Goal: Information Seeking & Learning: Learn about a topic

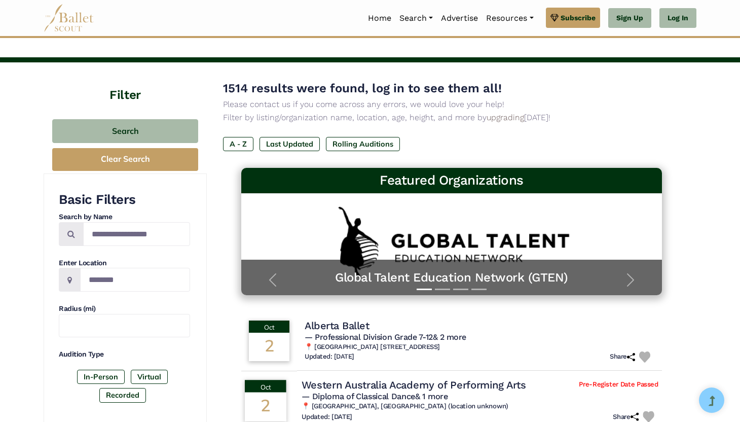
scroll to position [21, 0]
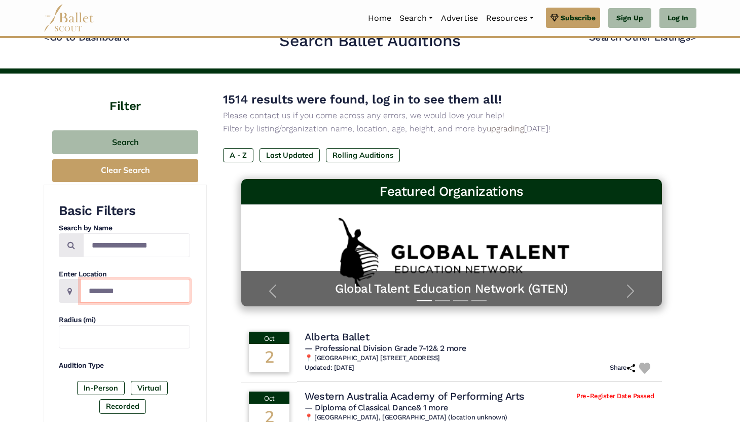
click at [136, 285] on input "Location" at bounding box center [135, 291] width 110 height 24
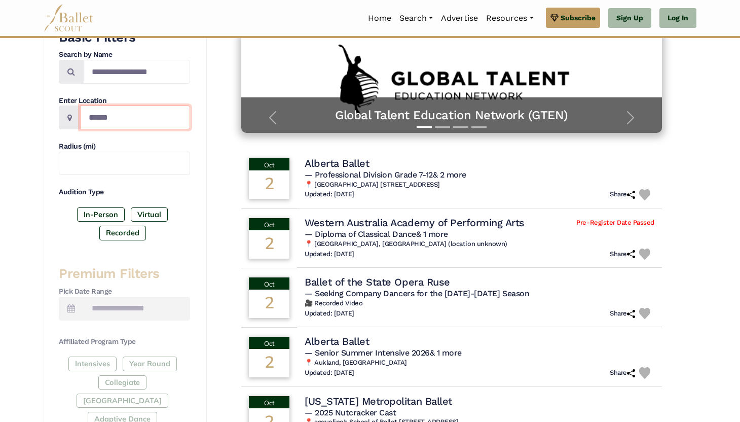
scroll to position [195, 0]
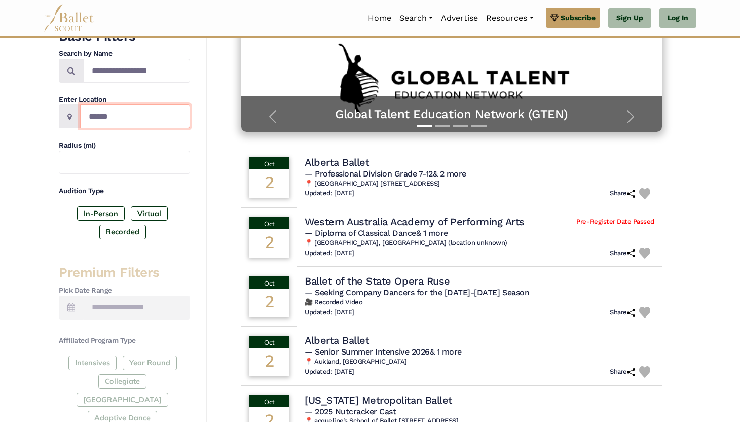
type input "******"
click at [133, 362] on div "Intensives Year Round Collegiate Post High School Adaptive Dance" at bounding box center [124, 392] width 131 height 74
click at [144, 361] on div "Intensives Year Round Collegiate Post High School Adaptive Dance" at bounding box center [124, 392] width 131 height 74
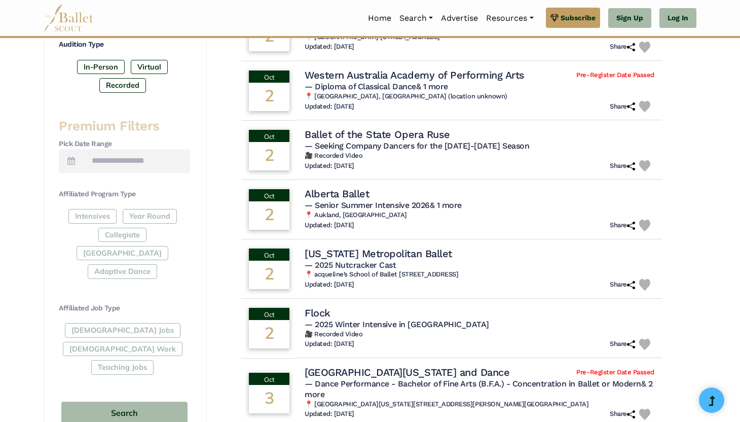
scroll to position [348, 0]
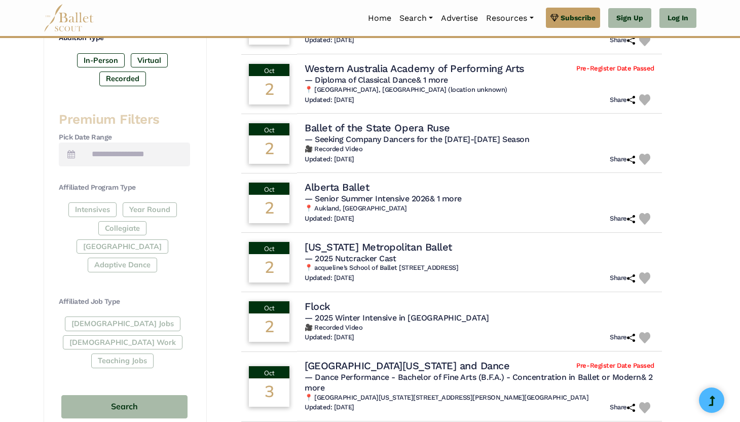
click at [129, 318] on div "Full-Time Jobs Gig Work Teaching Jobs" at bounding box center [124, 343] width 131 height 55
click at [138, 316] on div "Full-Time Jobs Gig Work Teaching Jobs" at bounding box center [124, 343] width 131 height 55
click at [77, 154] on span at bounding box center [71, 154] width 25 height 24
click at [76, 153] on span at bounding box center [71, 154] width 25 height 24
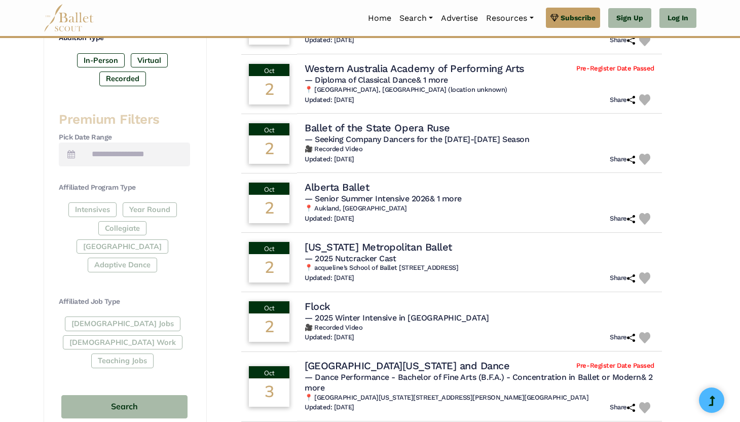
click at [66, 151] on span at bounding box center [71, 154] width 25 height 24
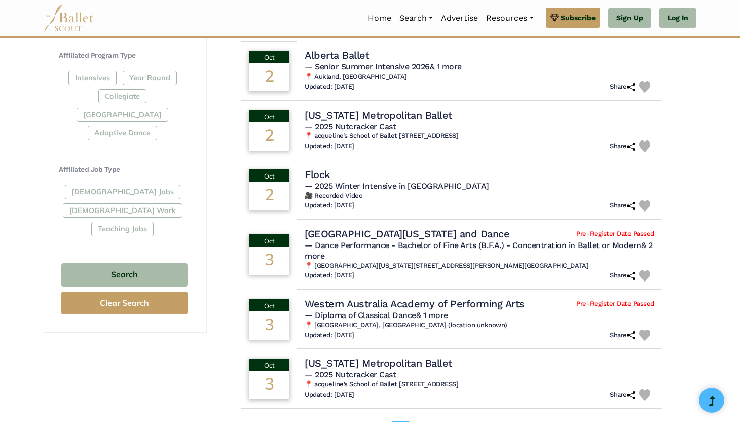
scroll to position [652, 0]
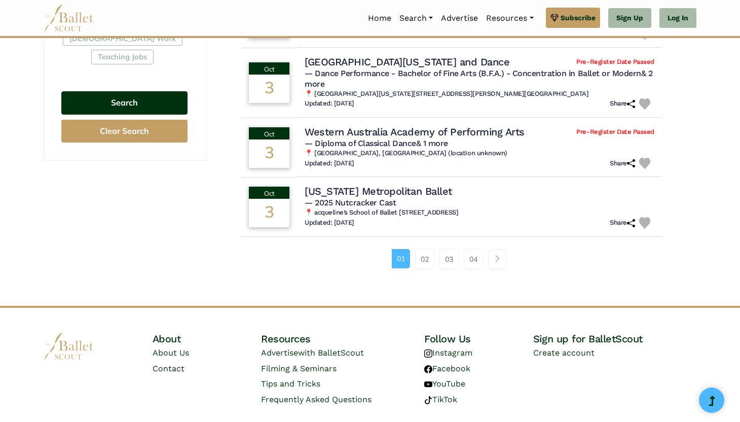
click at [83, 91] on button "Search" at bounding box center [124, 103] width 126 height 24
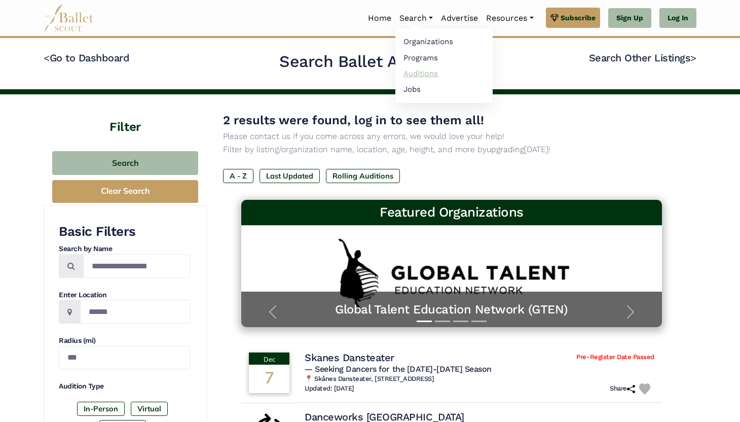
click at [424, 76] on link "Auditions" at bounding box center [443, 73] width 97 height 16
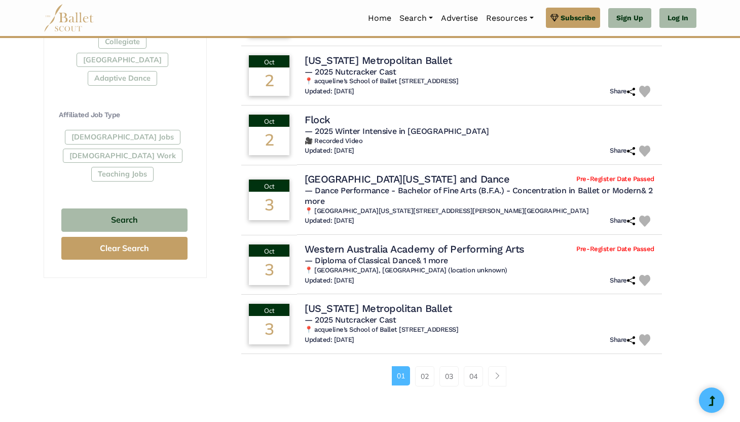
scroll to position [535, 0]
click at [504, 376] on link "Page navigation example" at bounding box center [497, 375] width 18 height 20
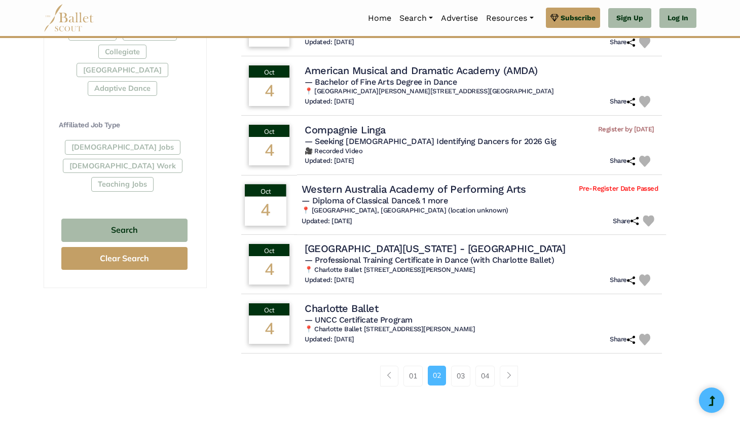
scroll to position [525, 0]
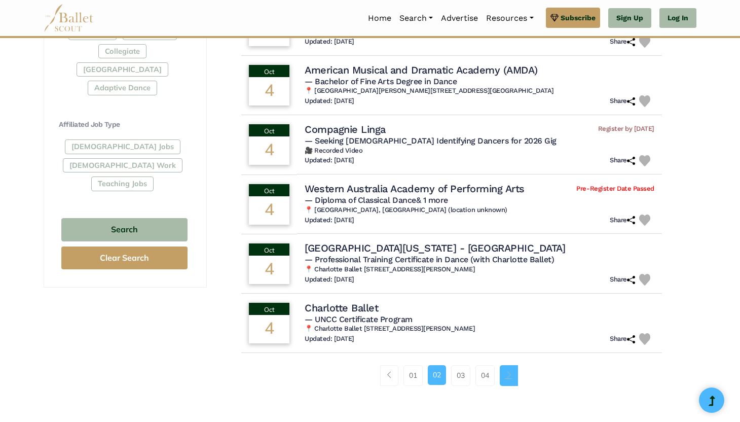
click at [510, 370] on link "Page navigation example" at bounding box center [509, 375] width 18 height 20
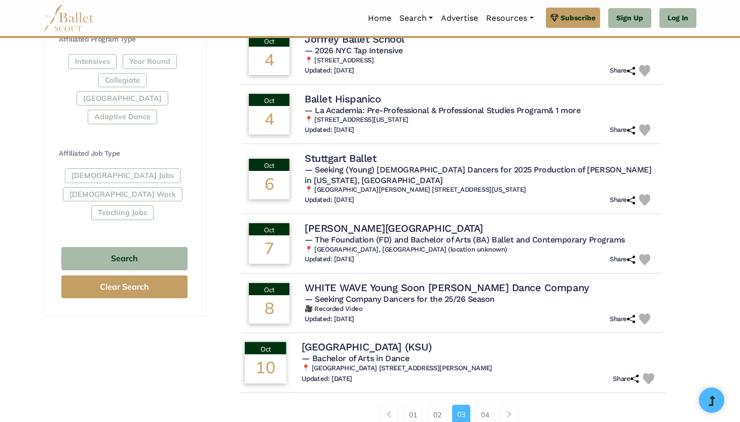
scroll to position [499, 0]
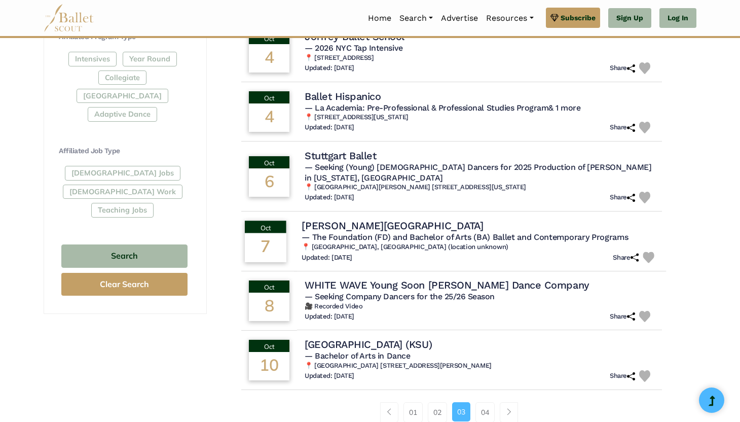
click at [313, 219] on h4 "Rambert School" at bounding box center [393, 225] width 182 height 14
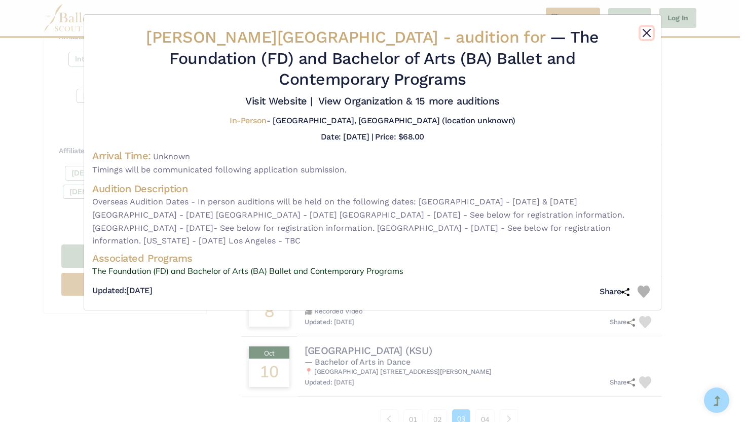
click at [651, 28] on button "Close" at bounding box center [647, 33] width 12 height 12
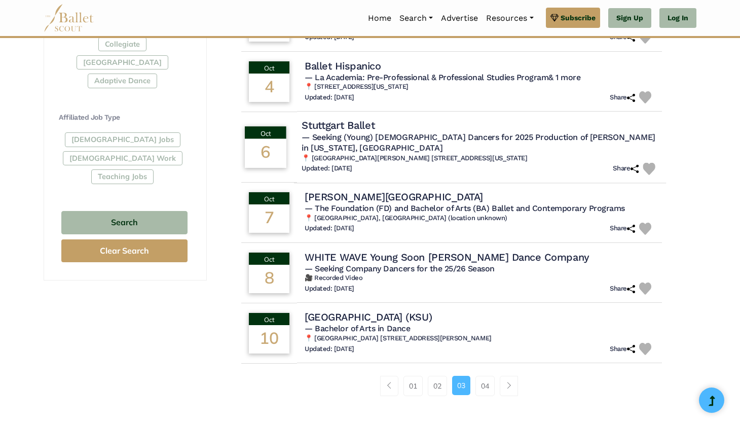
scroll to position [536, 0]
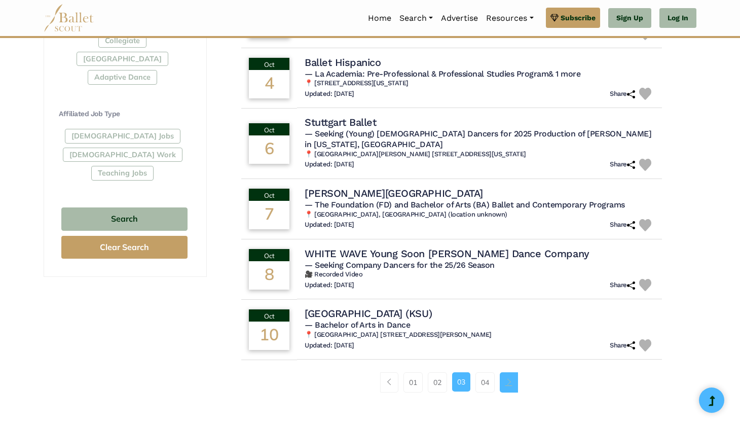
click at [515, 373] on link "Page navigation example" at bounding box center [509, 382] width 18 height 20
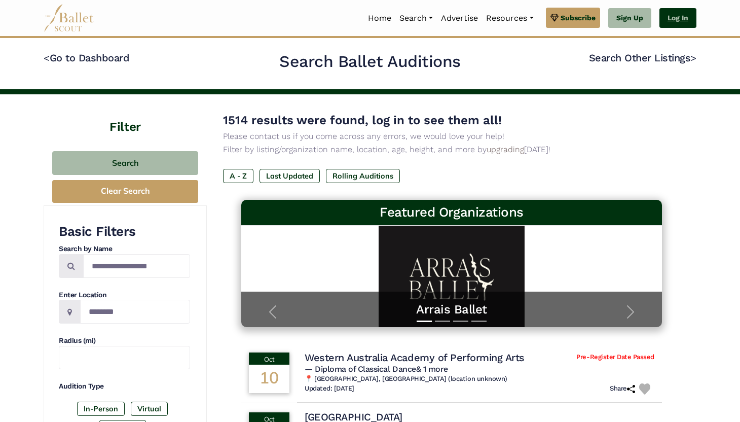
click at [677, 15] on link "Log In" at bounding box center [677, 18] width 37 height 20
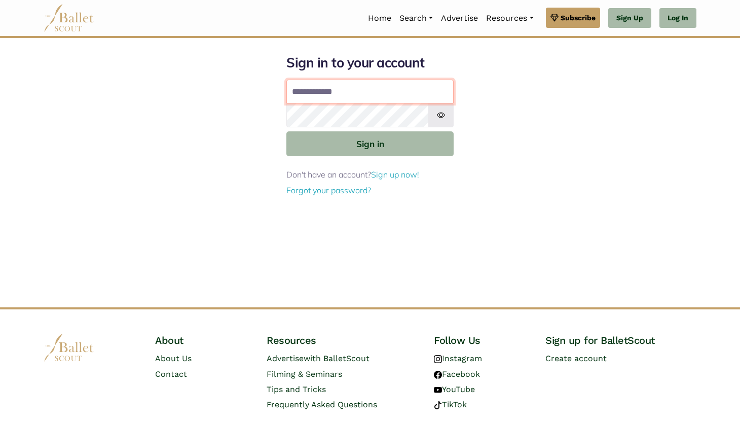
type input "**********"
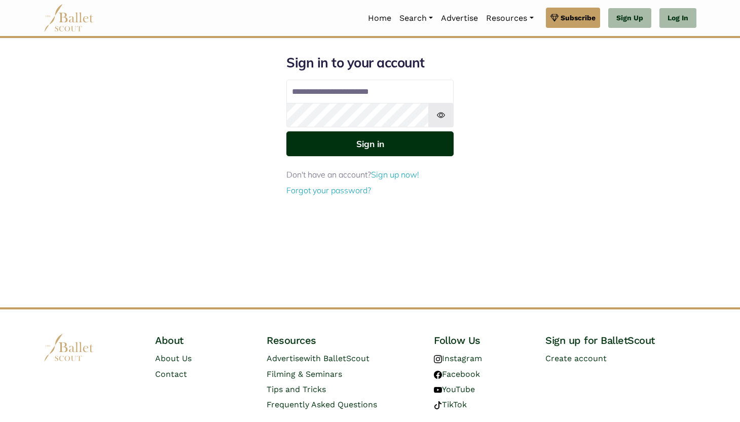
click at [399, 151] on button "Sign in" at bounding box center [369, 143] width 167 height 25
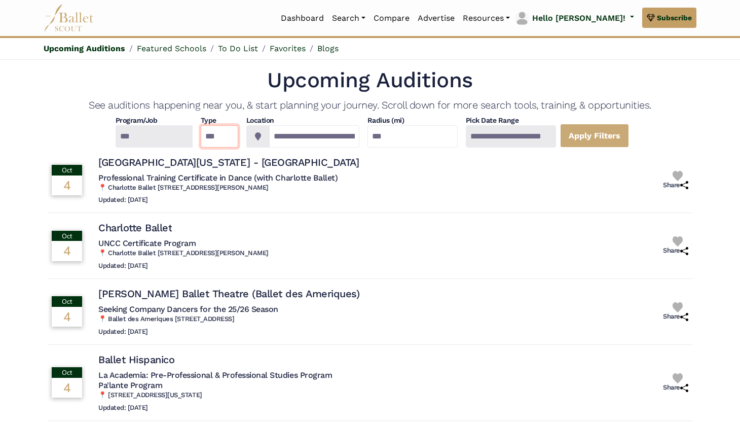
click at [207, 132] on select "*** ********* ******* ********" at bounding box center [220, 136] width 38 height 22
click at [154, 131] on div at bounding box center [153, 136] width 77 height 22
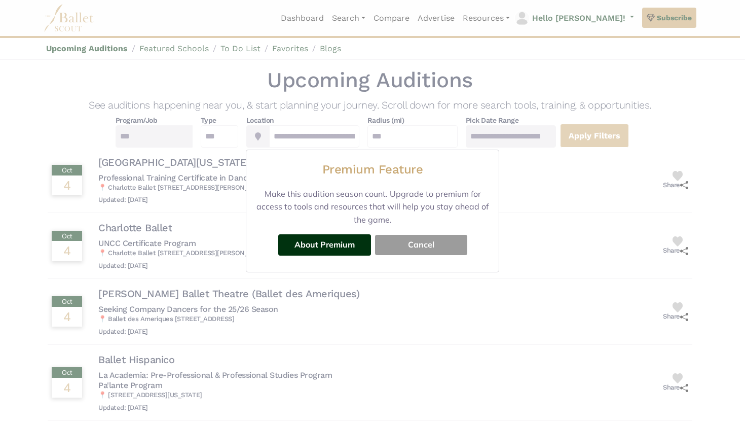
click at [414, 249] on button "Cancel" at bounding box center [421, 245] width 92 height 20
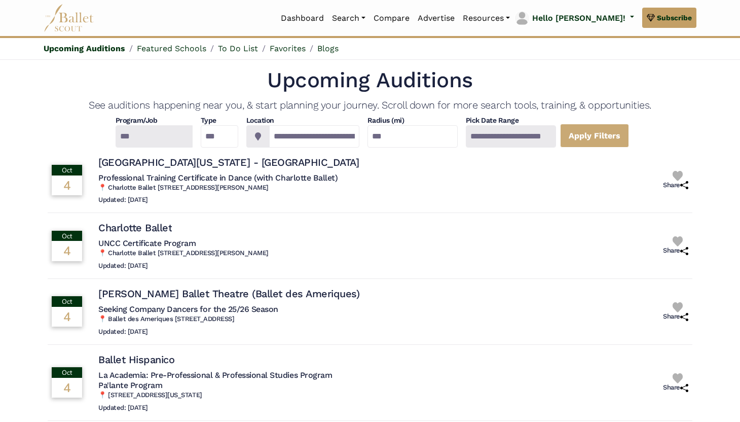
click at [524, 137] on div at bounding box center [511, 136] width 90 height 22
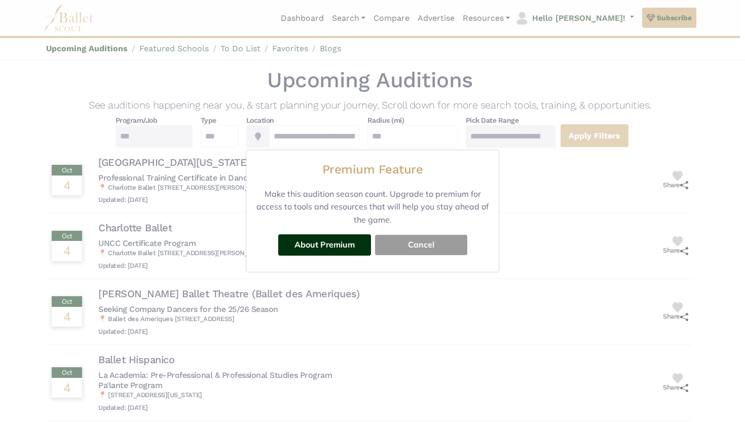
click at [425, 238] on button "Cancel" at bounding box center [421, 245] width 92 height 20
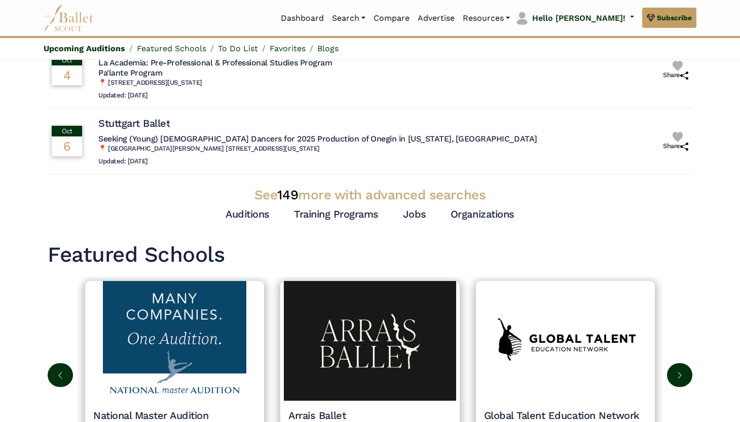
scroll to position [316, 0]
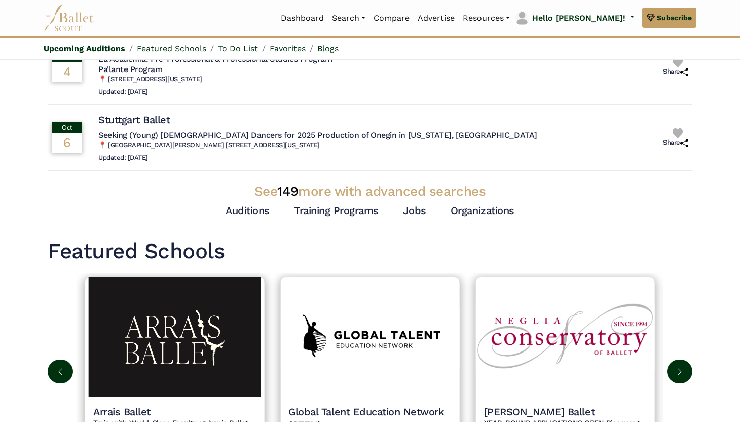
click at [303, 195] on h3 "See 149 more with advanced searches" at bounding box center [370, 191] width 645 height 17
click at [299, 192] on h3 "See 149 more with advanced searches" at bounding box center [370, 191] width 645 height 17
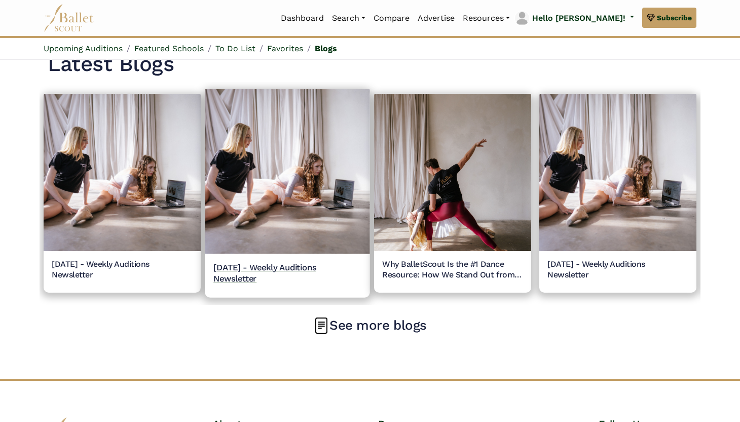
scroll to position [1155, 0]
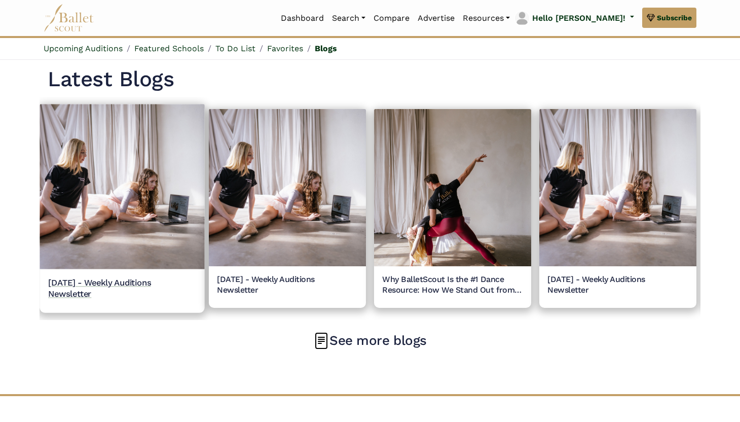
click at [185, 224] on img at bounding box center [122, 186] width 165 height 165
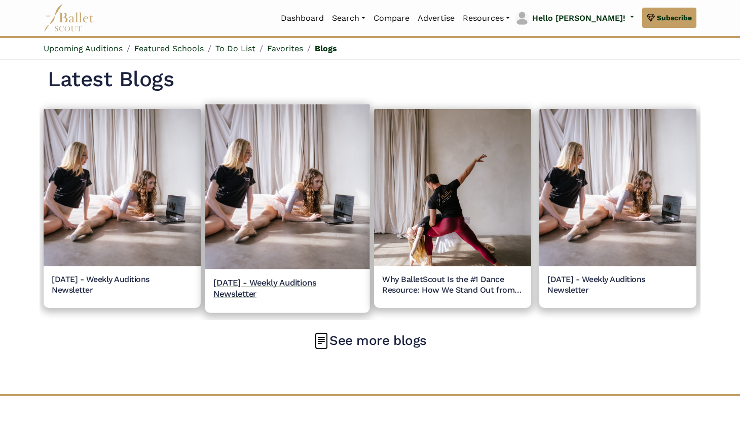
click at [299, 266] on img at bounding box center [287, 186] width 165 height 165
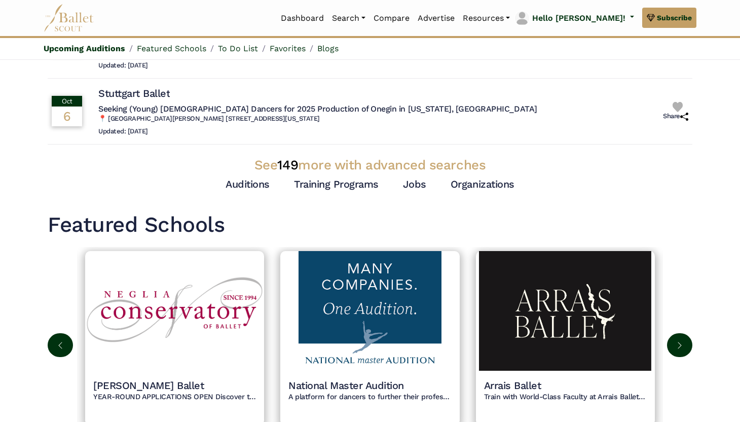
scroll to position [342, 0]
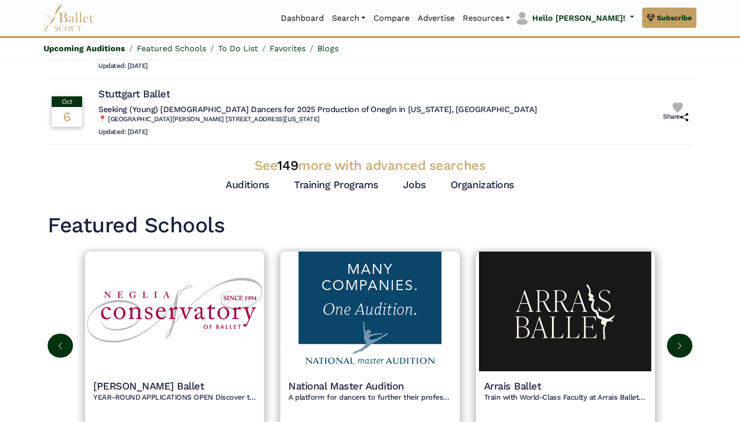
click at [419, 170] on h3 "See 149 more with advanced searches" at bounding box center [370, 165] width 645 height 17
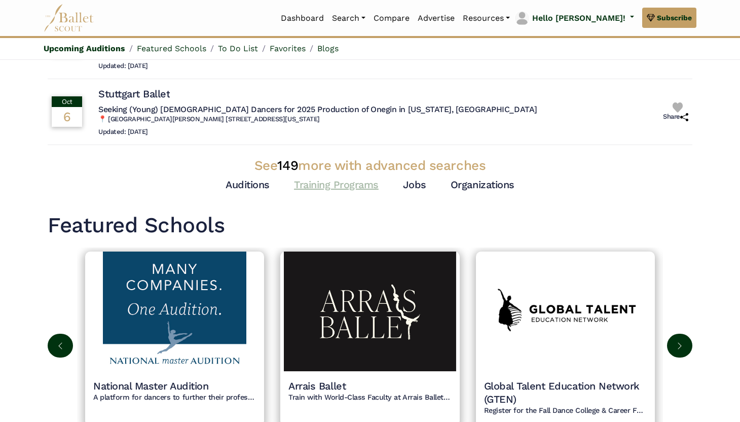
click at [363, 181] on link "Training Programs" at bounding box center [336, 184] width 85 height 12
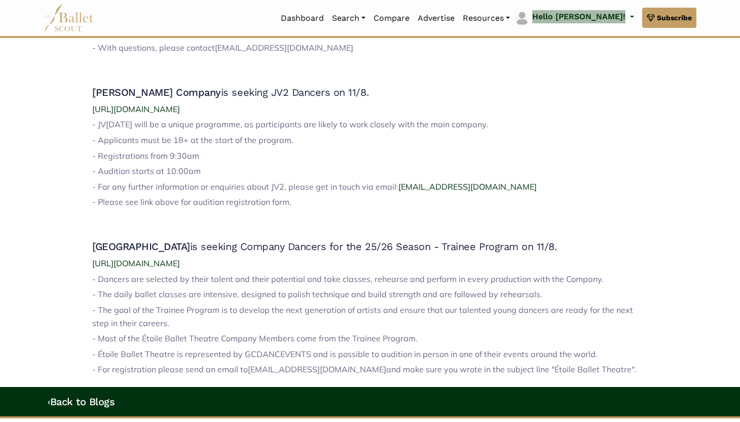
scroll to position [874, 0]
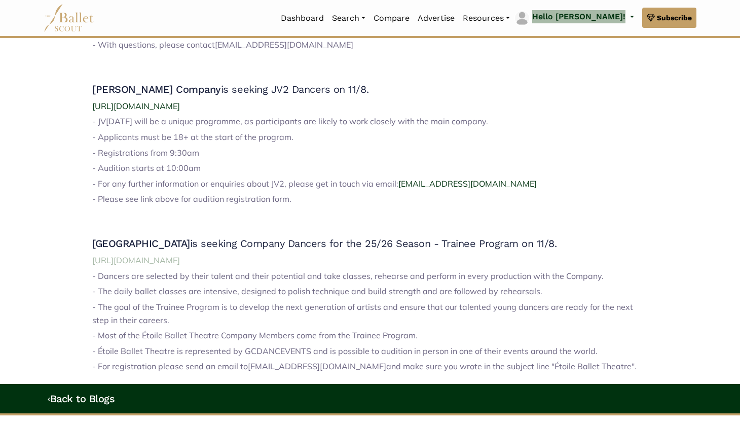
click at [180, 255] on span "[URL][DOMAIN_NAME]" at bounding box center [136, 260] width 88 height 10
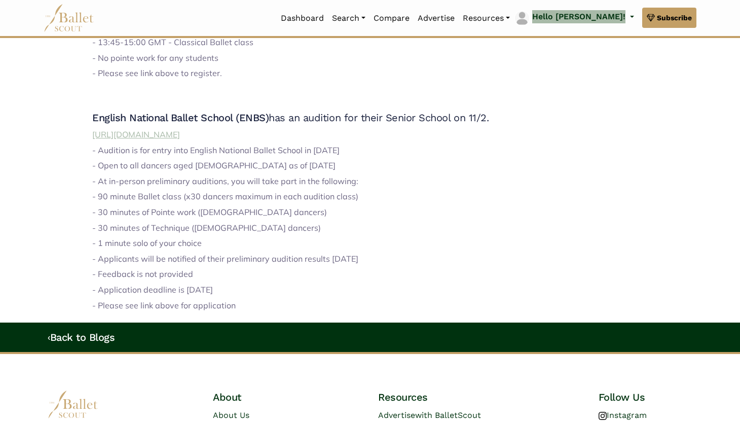
scroll to position [1142, 0]
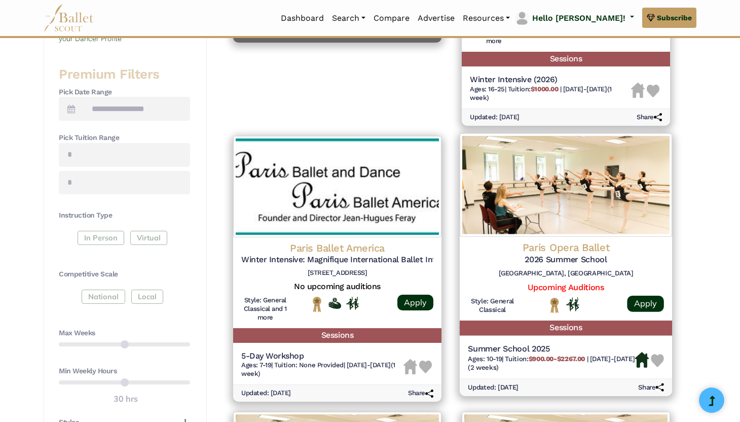
scroll to position [375, 0]
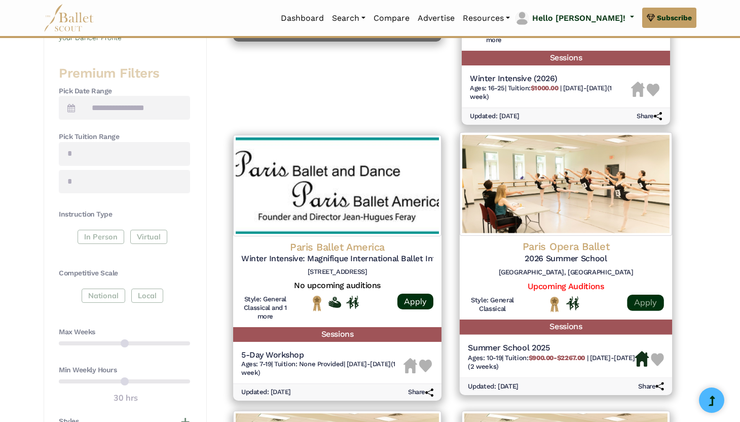
click at [648, 303] on link "Apply" at bounding box center [645, 302] width 36 height 16
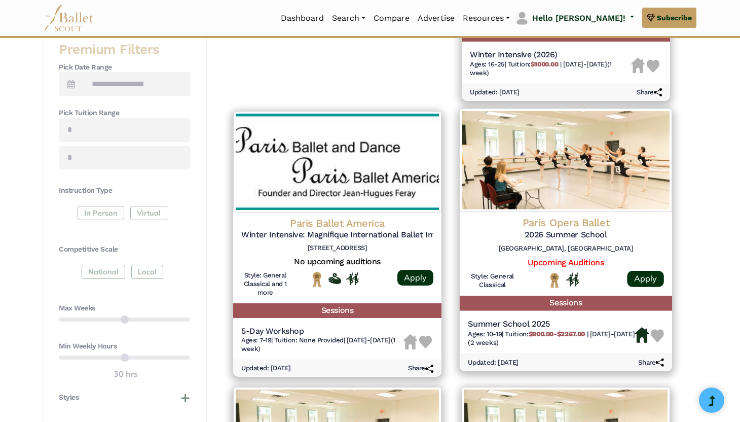
scroll to position [437, 0]
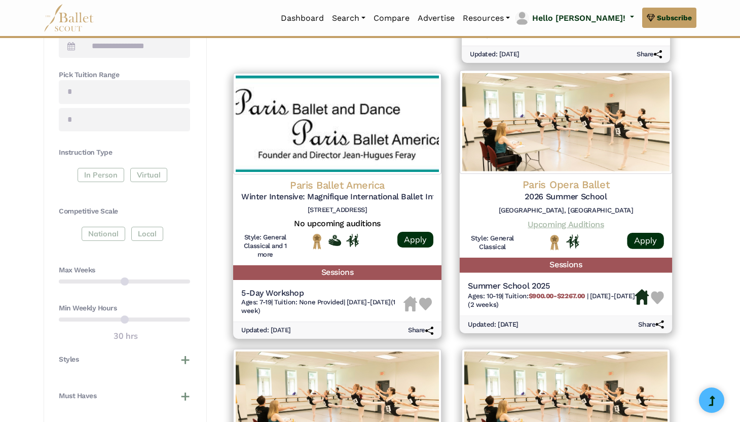
click at [542, 228] on link "Upcoming Auditions" at bounding box center [566, 224] width 76 height 10
click at [503, 124] on img at bounding box center [566, 121] width 212 height 103
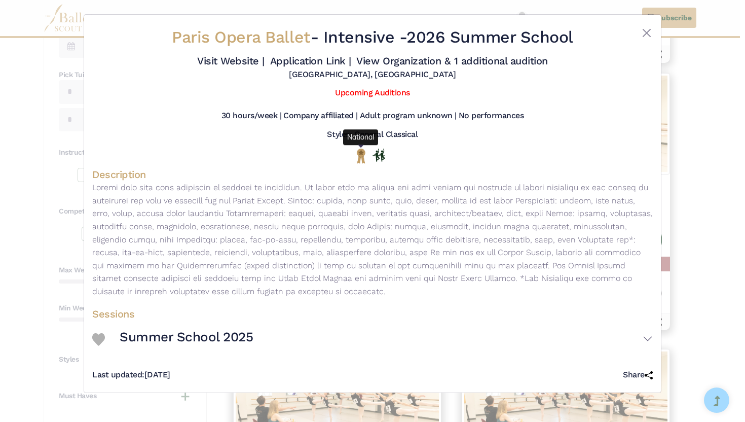
click at [365, 156] on img "National" at bounding box center [361, 156] width 13 height 16
click at [472, 60] on link "View Organization & 1 additional audition" at bounding box center [451, 61] width 191 height 12
click at [641, 29] on button "Close" at bounding box center [647, 33] width 12 height 12
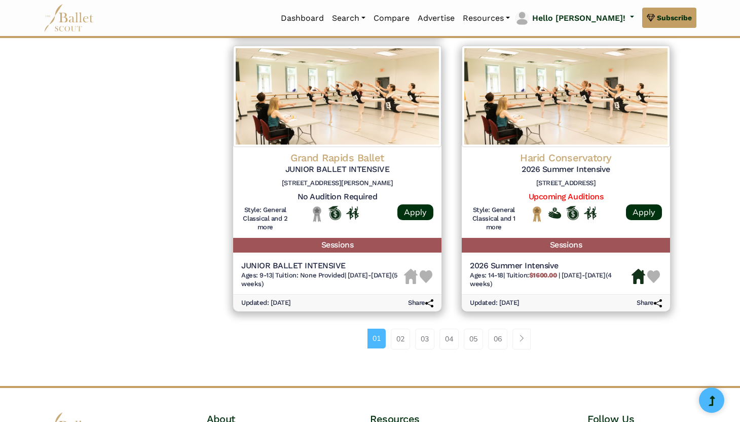
scroll to position [1327, 0]
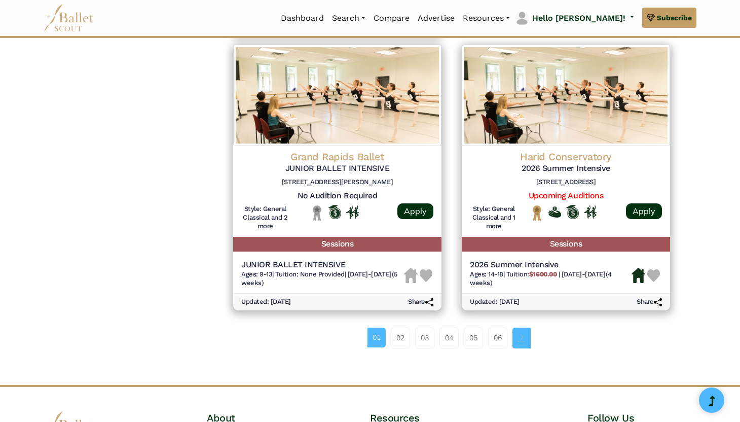
click at [519, 342] on link "Page navigation example" at bounding box center [521, 337] width 18 height 20
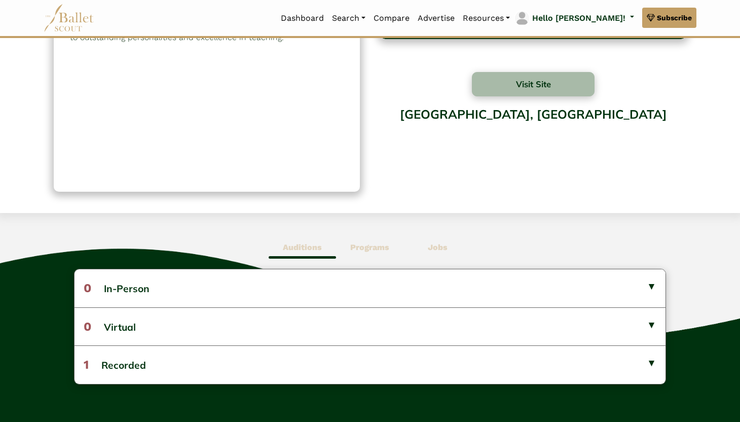
scroll to position [92, 0]
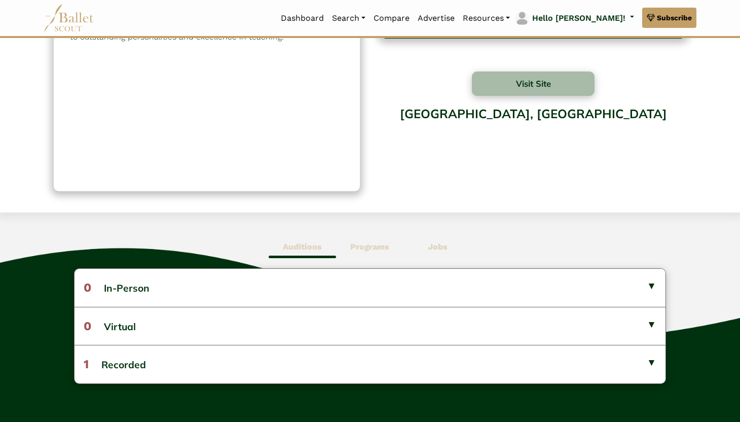
click at [358, 245] on b "Programs" at bounding box center [369, 247] width 39 height 10
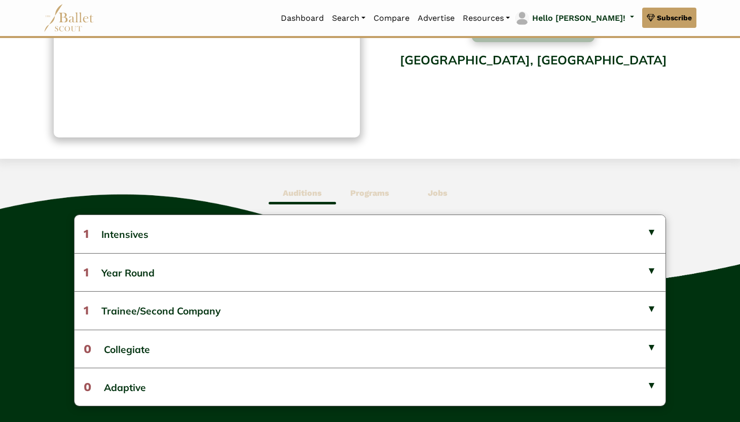
scroll to position [146, 0]
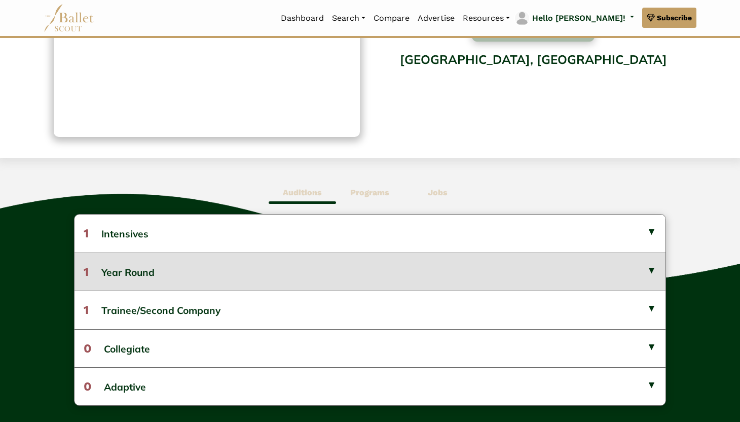
click at [354, 273] on button "1 Year Round" at bounding box center [370, 271] width 591 height 38
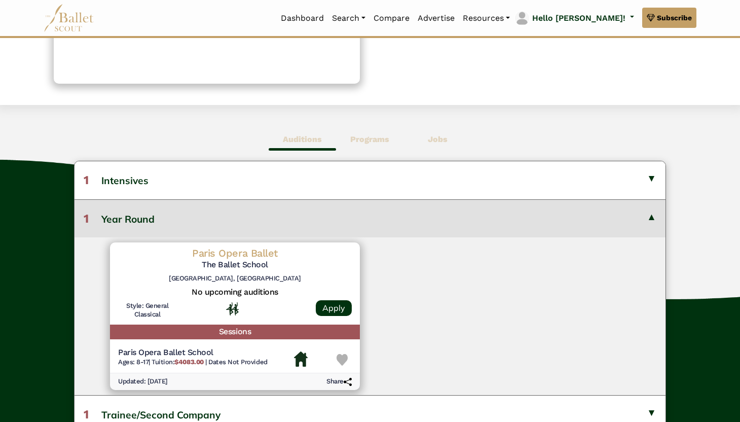
scroll to position [203, 0]
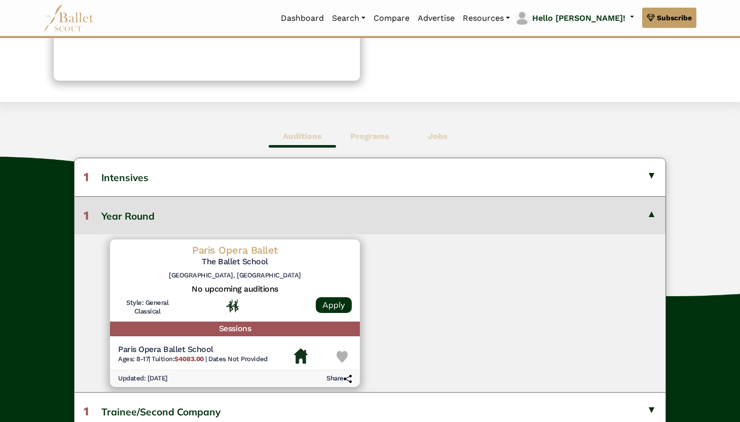
click at [312, 281] on div "Paris Opera Ballet The Ballet School [GEOGRAPHIC_DATA], [GEOGRAPHIC_DATA]" at bounding box center [235, 263] width 234 height 41
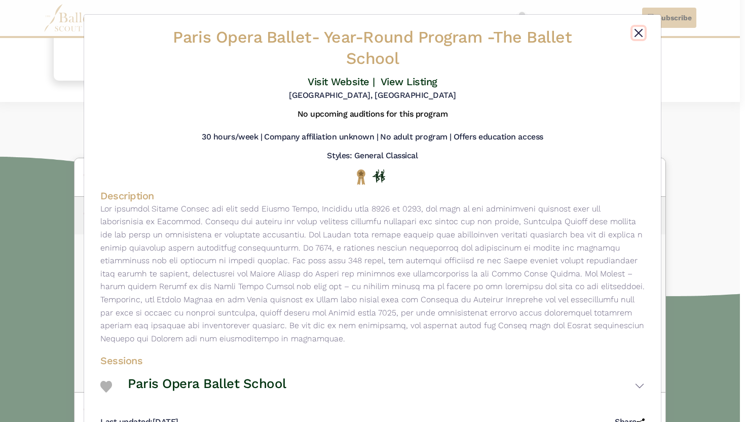
click at [633, 28] on button "Close" at bounding box center [639, 33] width 12 height 12
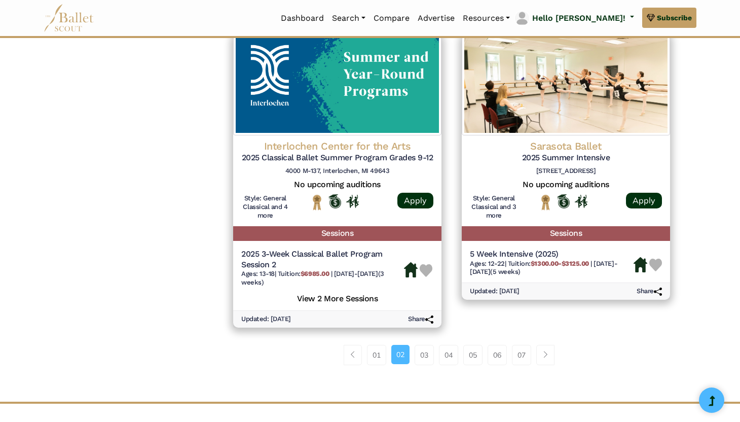
scroll to position [1349, 0]
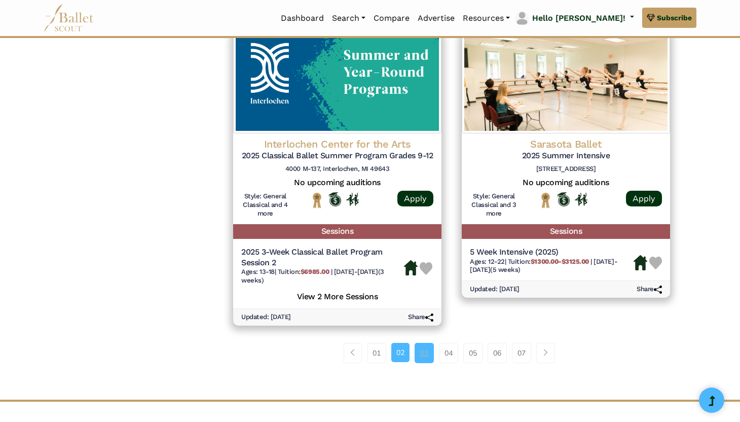
click at [424, 352] on link "03" at bounding box center [424, 353] width 19 height 20
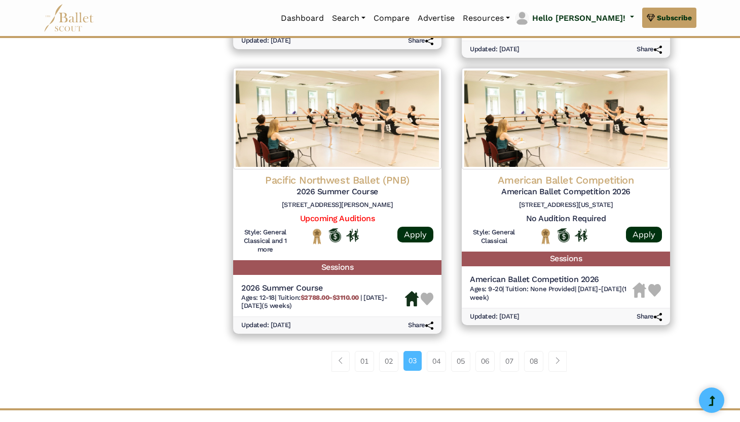
scroll to position [1316, 0]
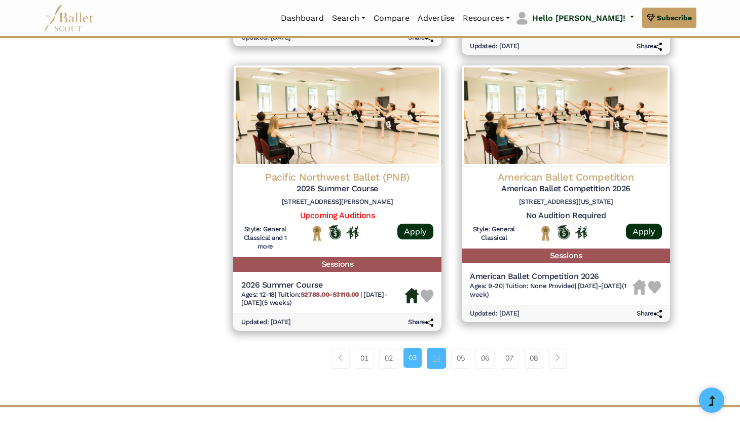
click at [432, 364] on link "04" at bounding box center [436, 358] width 19 height 20
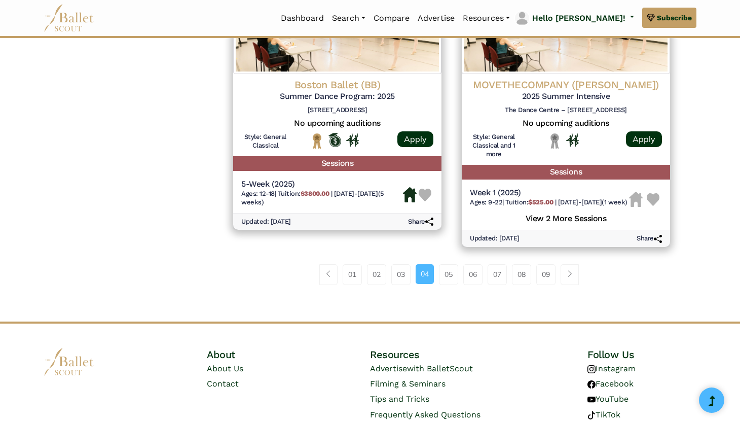
scroll to position [1419, 0]
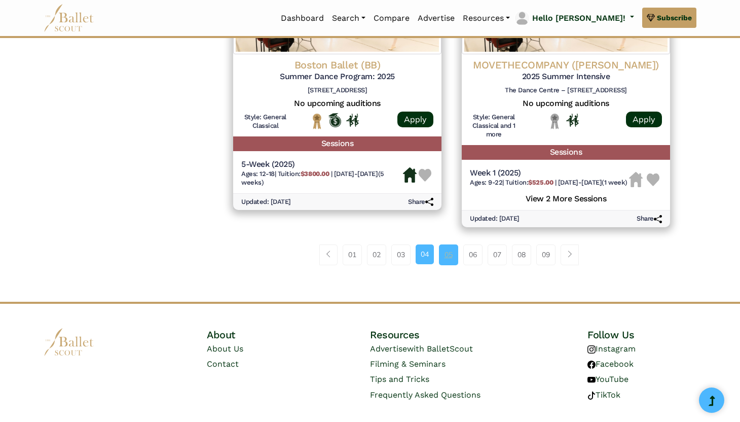
click at [445, 265] on link "05" at bounding box center [448, 254] width 19 height 20
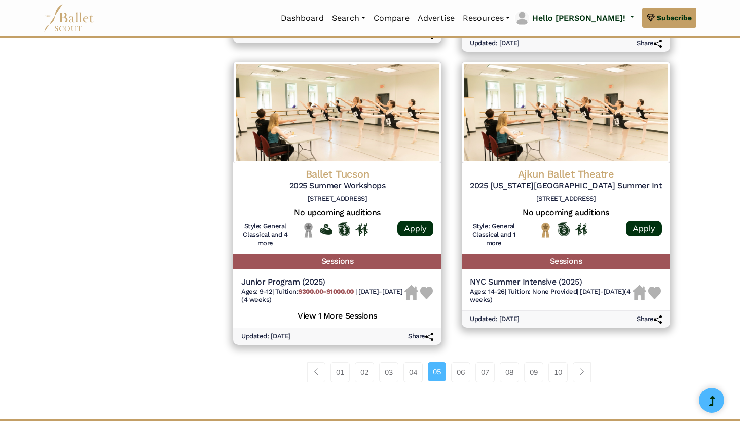
scroll to position [1315, 0]
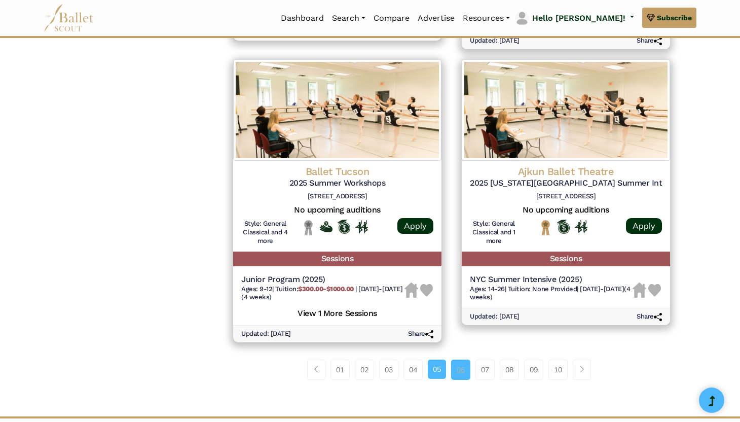
click at [460, 376] on link "06" at bounding box center [460, 369] width 19 height 20
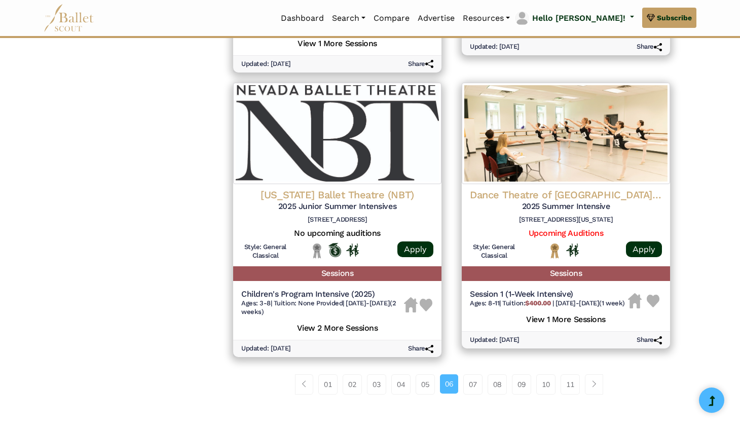
scroll to position [1306, 0]
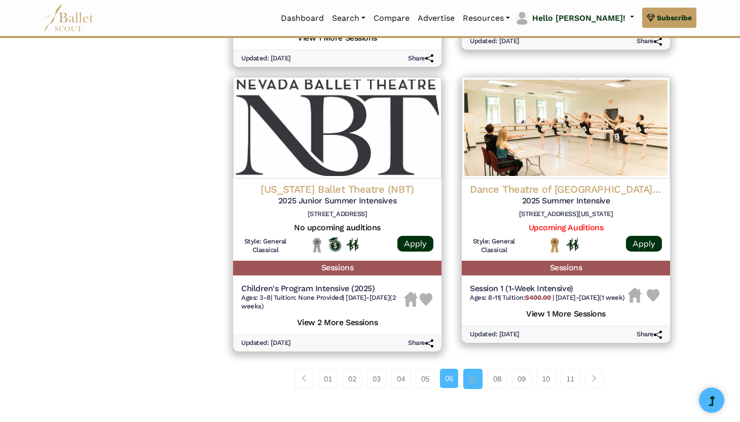
click at [464, 387] on link "07" at bounding box center [472, 378] width 19 height 20
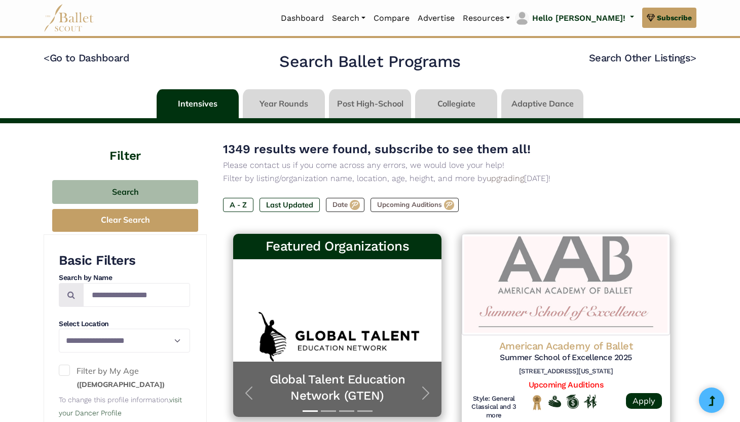
click at [470, 376] on div "American Academy of Ballet Summer School of Excellence [STREET_ADDRESS][US_STAT…" at bounding box center [566, 359] width 192 height 41
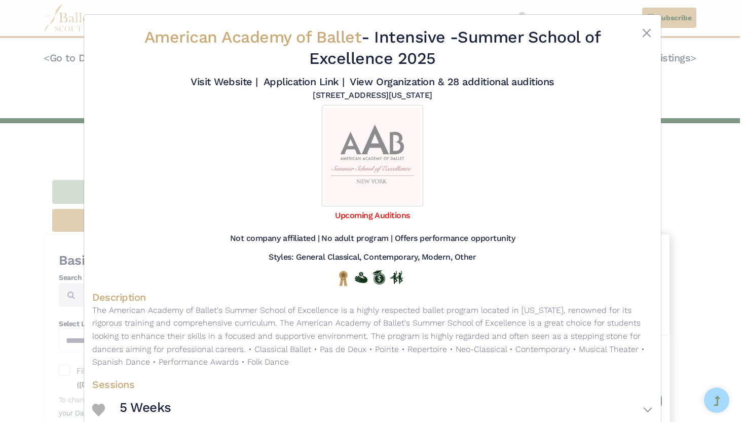
drag, startPoint x: 0, startPoint y: 0, endPoint x: 522, endPoint y: 206, distance: 561.3
click at [522, 207] on div "American Academy of Ballet - Intensive - Summer School of Excellence 2025 Visit…" at bounding box center [372, 211] width 745 height 422
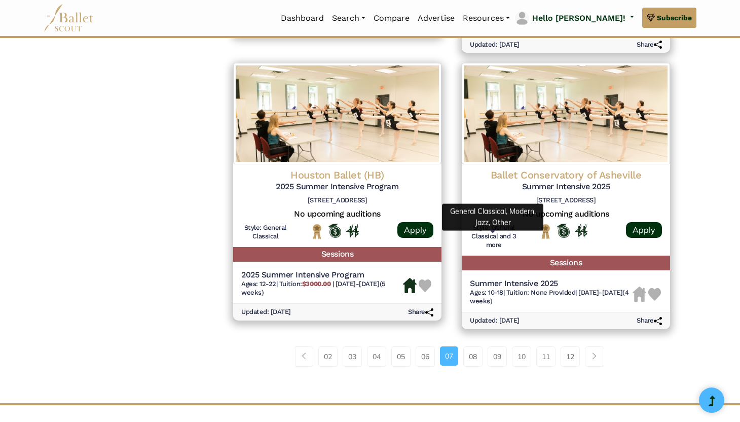
scroll to position [1340, 0]
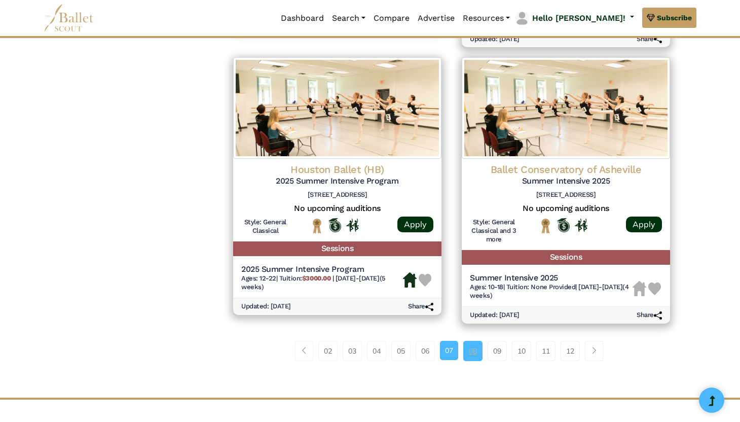
click at [471, 361] on link "08" at bounding box center [472, 351] width 19 height 20
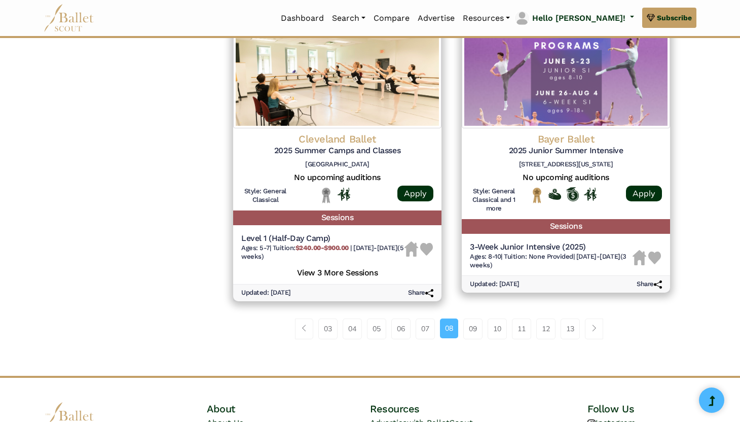
scroll to position [1349, 0]
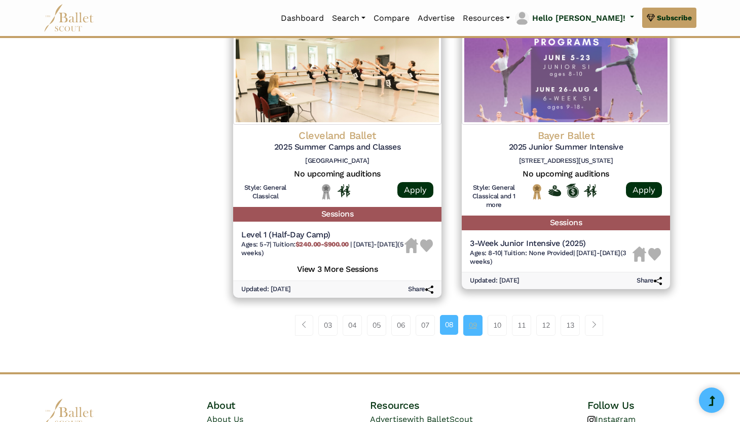
click at [473, 335] on link "09" at bounding box center [472, 325] width 19 height 20
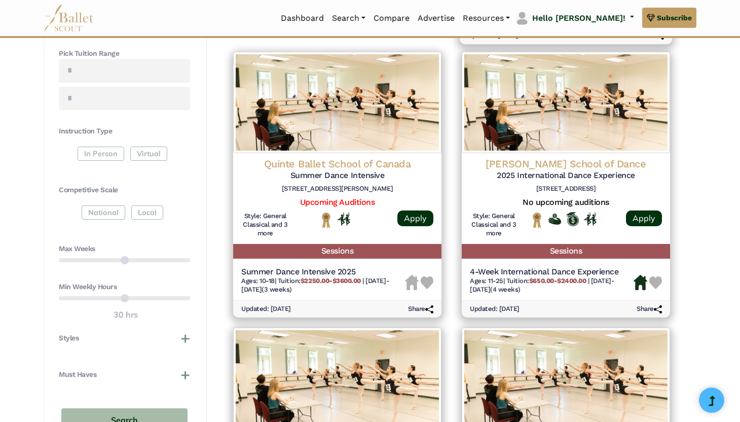
scroll to position [463, 0]
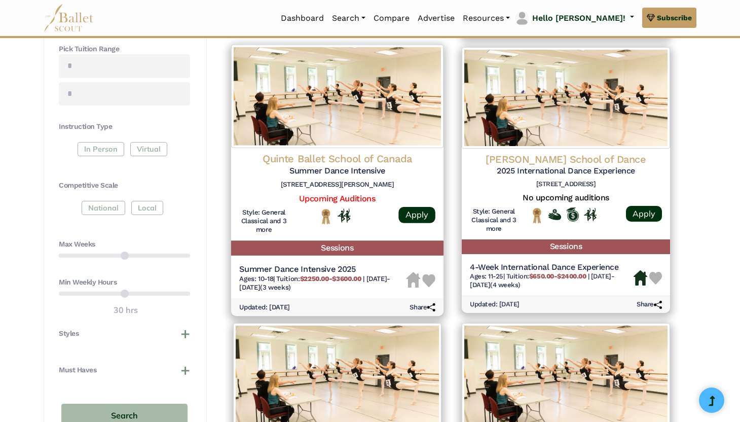
click at [371, 155] on h4 "Quinte Ballet School of Canada" at bounding box center [337, 159] width 196 height 14
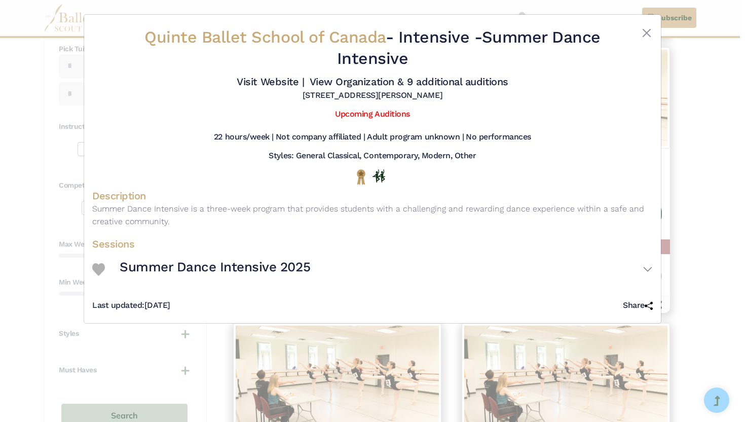
click at [643, 46] on div at bounding box center [629, 50] width 47 height 46
click at [643, 35] on button "Close" at bounding box center [647, 33] width 12 height 12
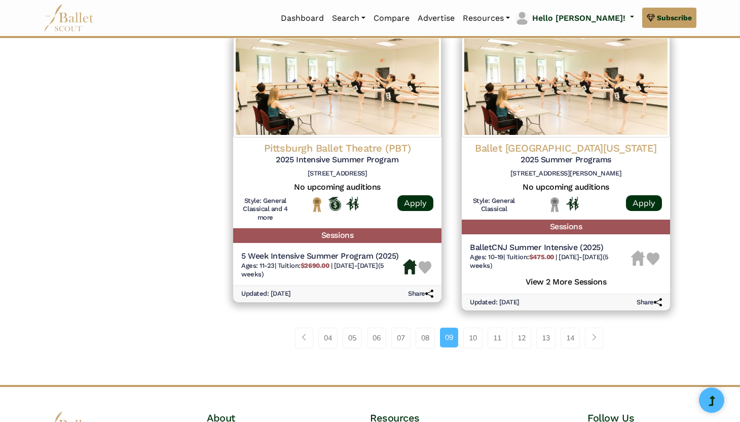
scroll to position [1321, 0]
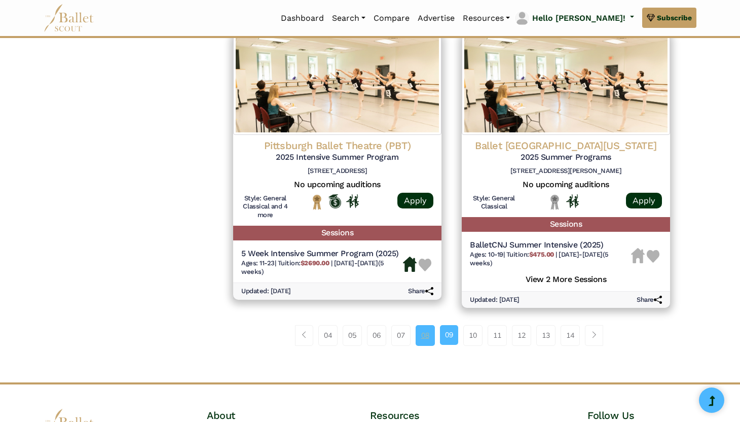
click at [417, 332] on link "08" at bounding box center [425, 335] width 19 height 20
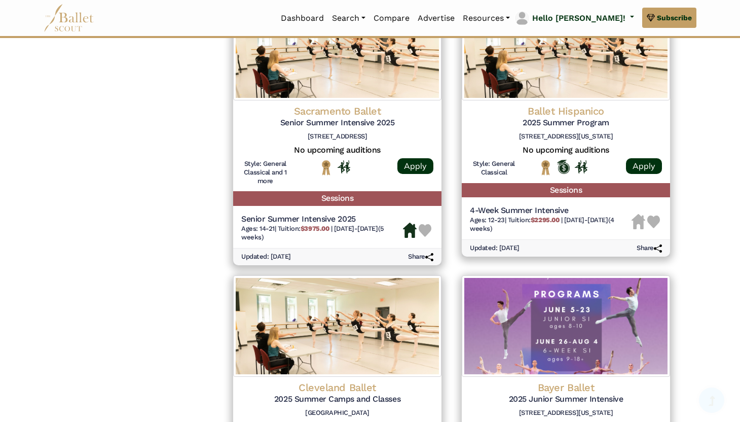
scroll to position [1451, 0]
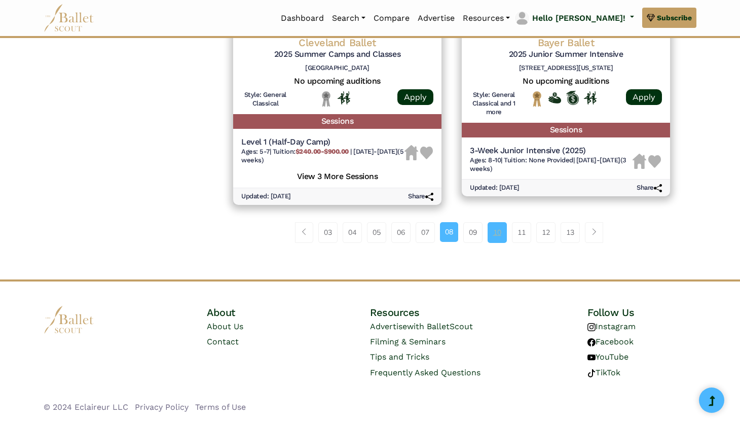
click at [500, 229] on link "10" at bounding box center [497, 232] width 19 height 20
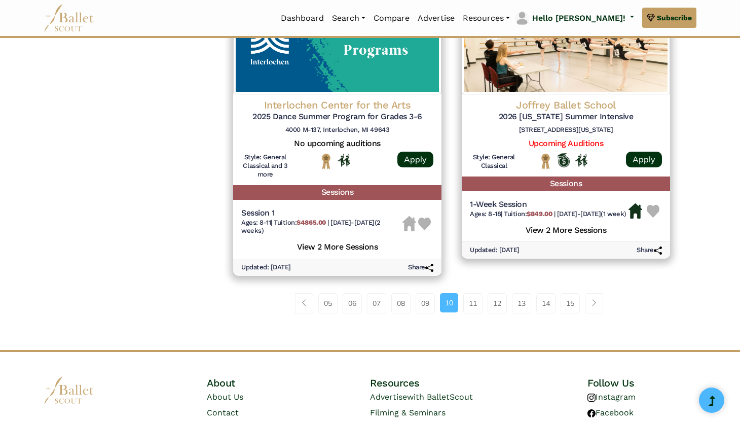
scroll to position [1386, 0]
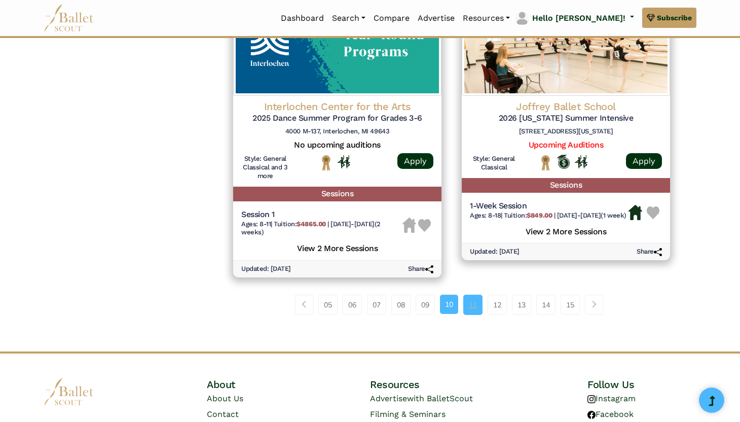
click at [472, 315] on link "11" at bounding box center [472, 304] width 19 height 20
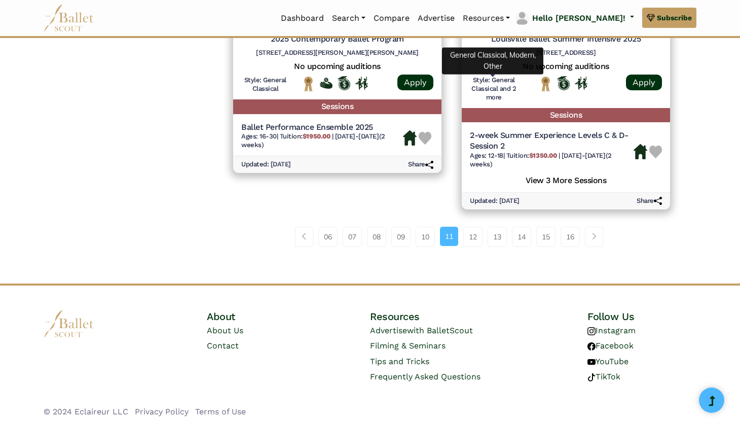
scroll to position [1474, 0]
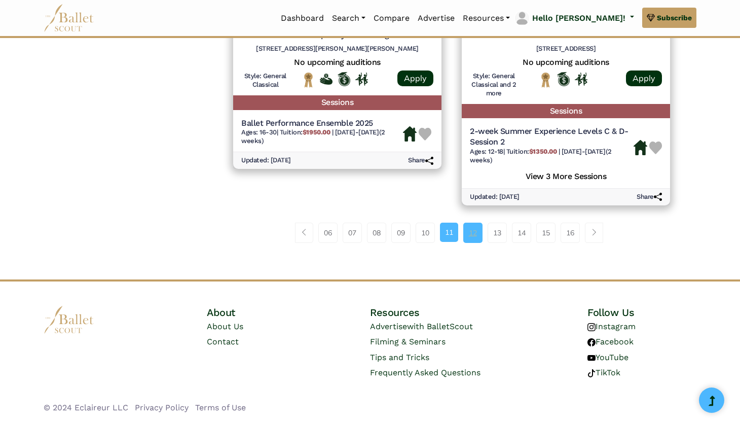
click at [473, 230] on link "12" at bounding box center [472, 233] width 19 height 20
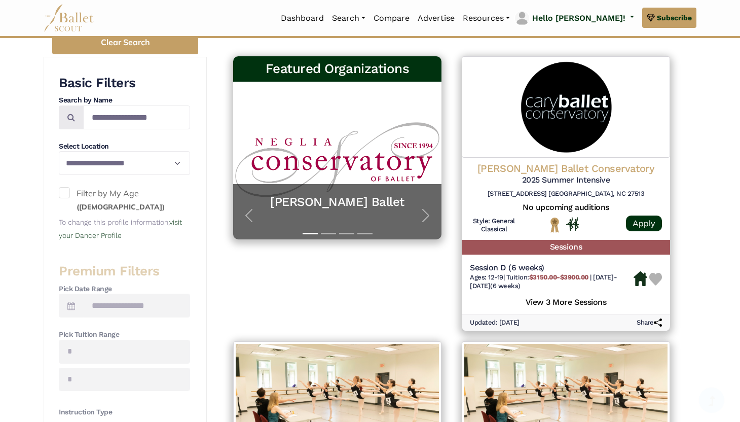
scroll to position [477, 0]
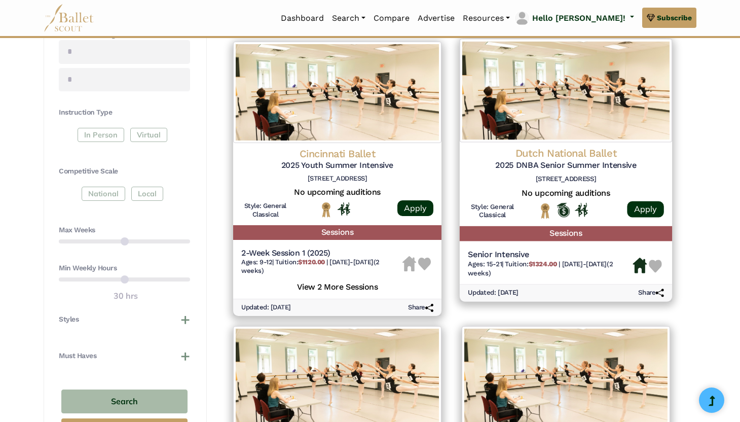
click at [566, 137] on img at bounding box center [566, 90] width 212 height 103
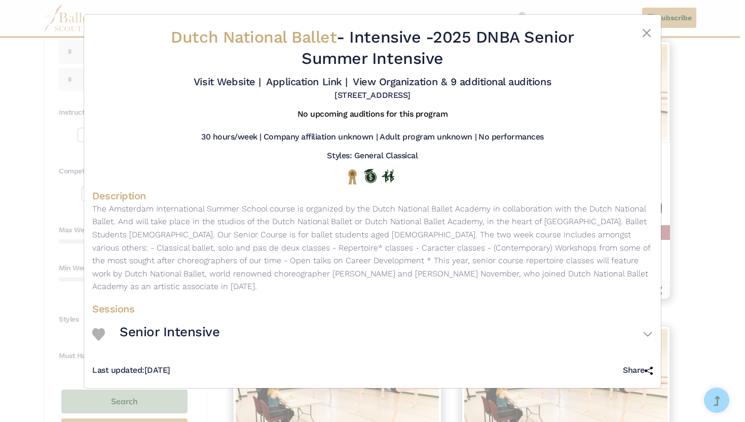
click at [475, 89] on div "Visit Website | Application Link | View Organization & 9 additional auditions" at bounding box center [372, 81] width 561 height 17
click at [475, 82] on link "View Organization & 9 additional auditions" at bounding box center [452, 82] width 199 height 12
click at [648, 33] on button "Close" at bounding box center [647, 33] width 12 height 12
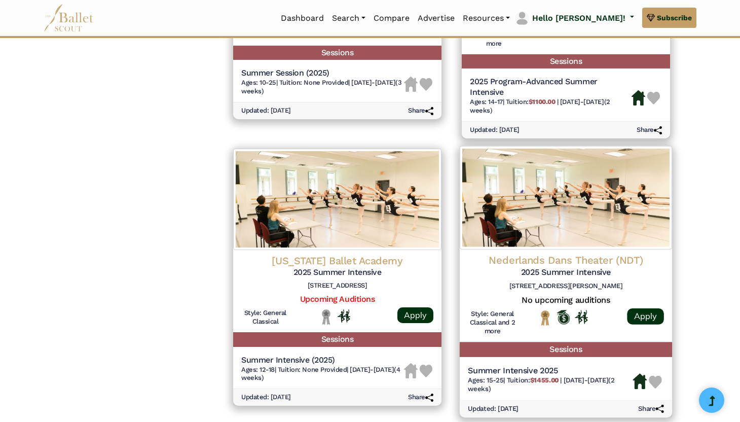
scroll to position [1234, 0]
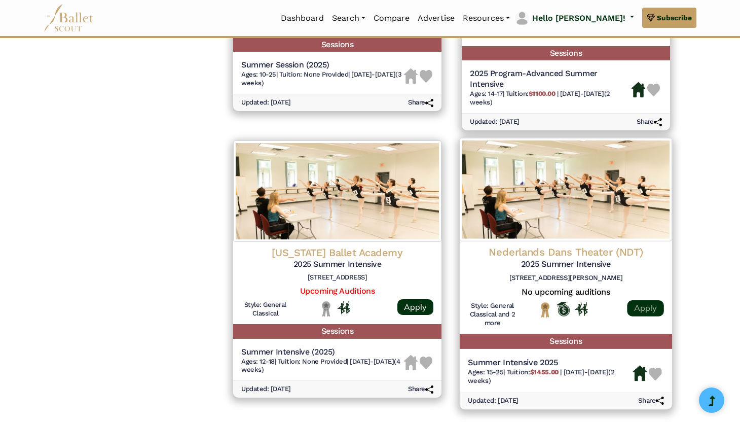
click at [638, 316] on link "Apply" at bounding box center [645, 308] width 36 height 16
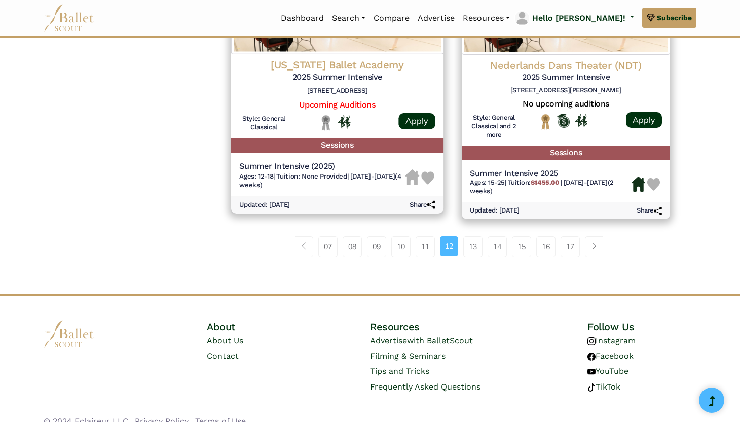
scroll to position [1426, 0]
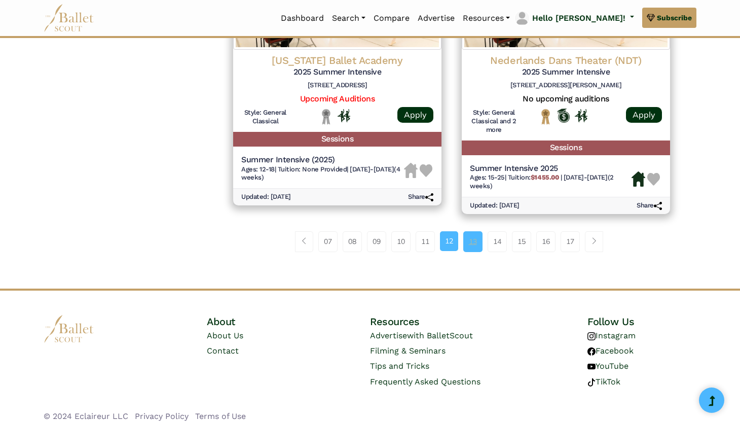
click at [473, 251] on link "13" at bounding box center [472, 241] width 19 height 20
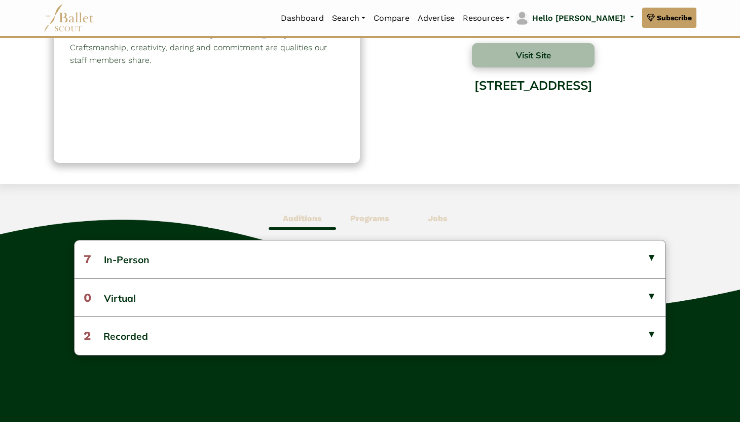
scroll to position [122, 0]
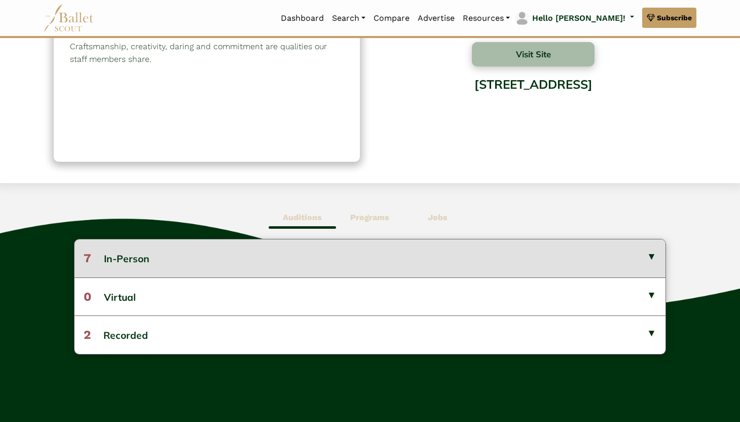
click at [435, 257] on button "7 In-Person" at bounding box center [370, 258] width 591 height 38
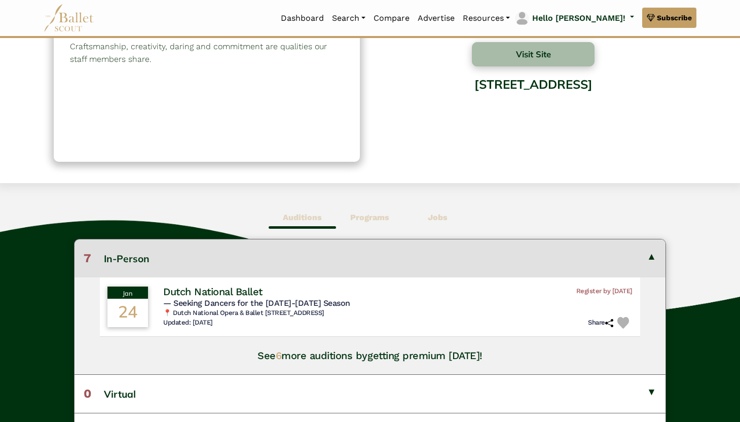
click at [266, 356] on h4 "See 6 more auditions by getting premium today!" at bounding box center [369, 355] width 225 height 13
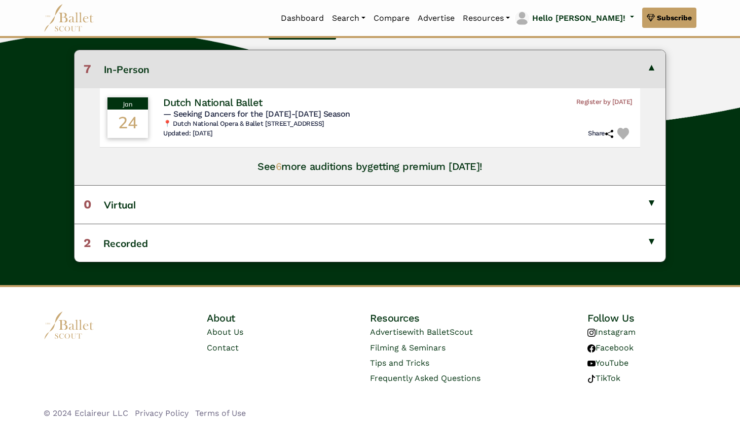
scroll to position [317, 0]
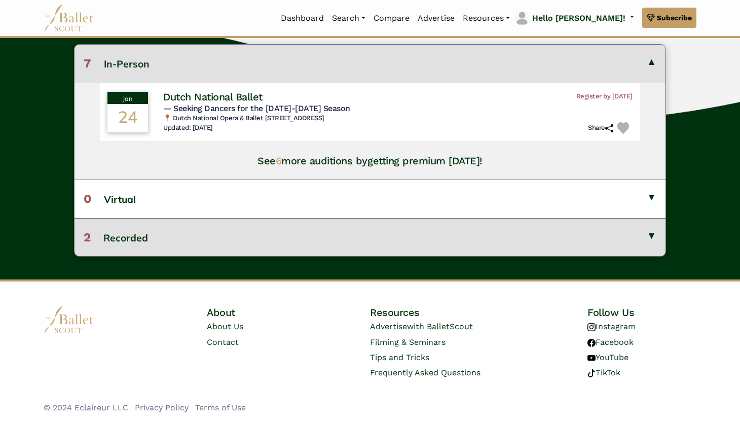
click at [270, 251] on button "2 Recorded" at bounding box center [370, 237] width 591 height 38
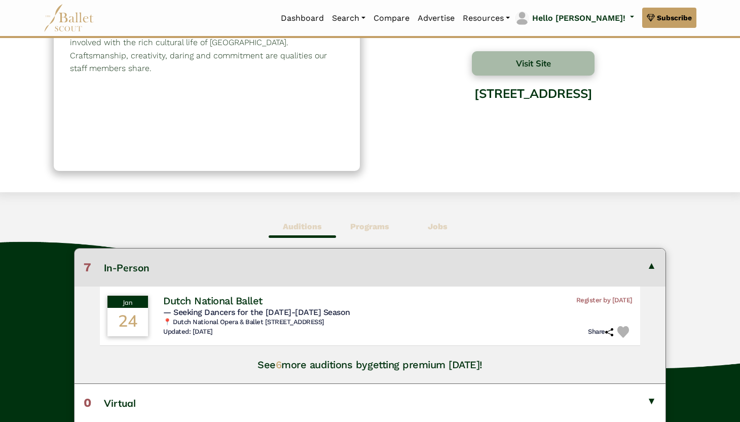
scroll to position [108, 0]
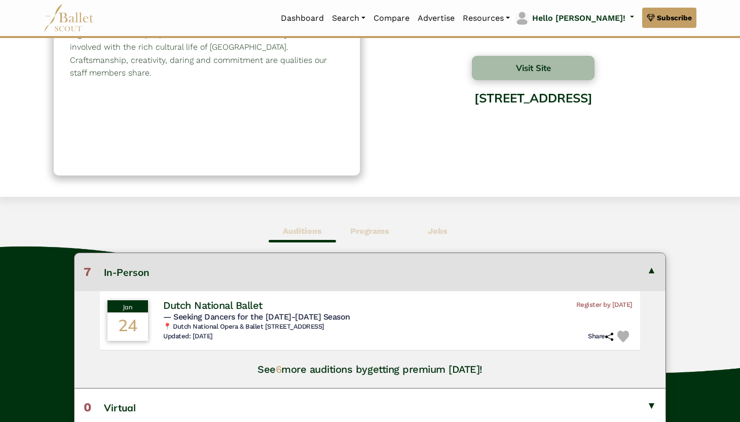
click at [366, 230] on b "Programs" at bounding box center [369, 231] width 39 height 10
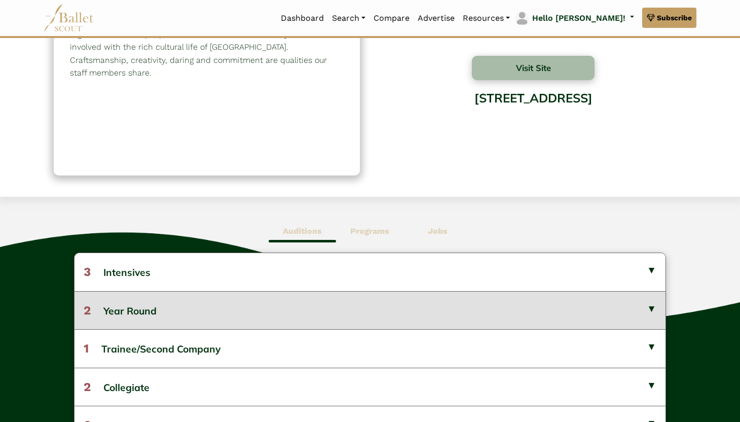
click at [353, 308] on button "2 Year Round" at bounding box center [370, 310] width 591 height 38
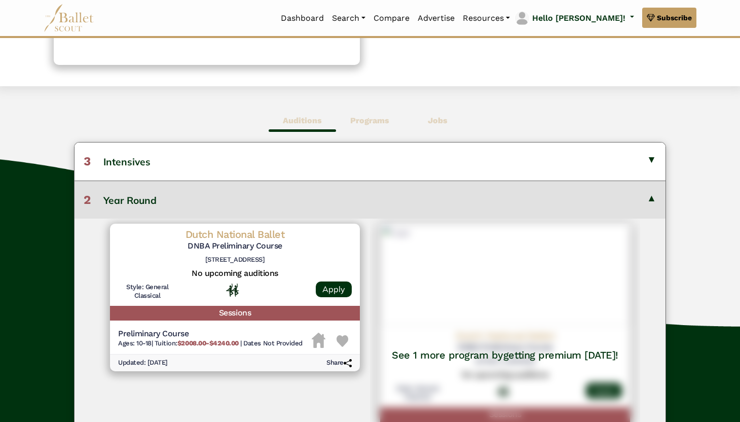
scroll to position [220, 0]
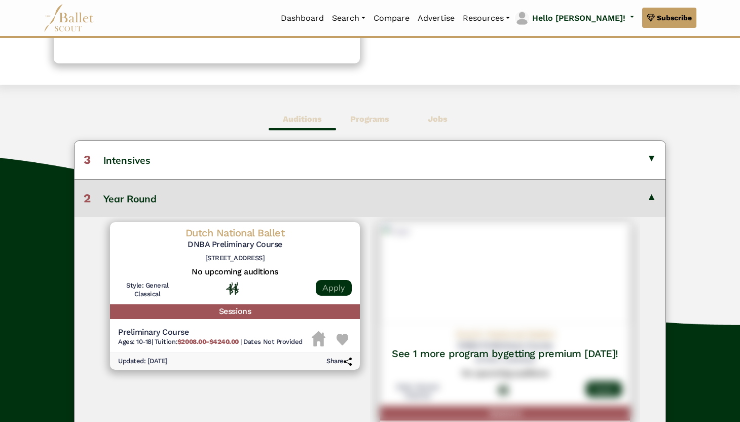
click at [329, 283] on link "Apply" at bounding box center [334, 288] width 36 height 16
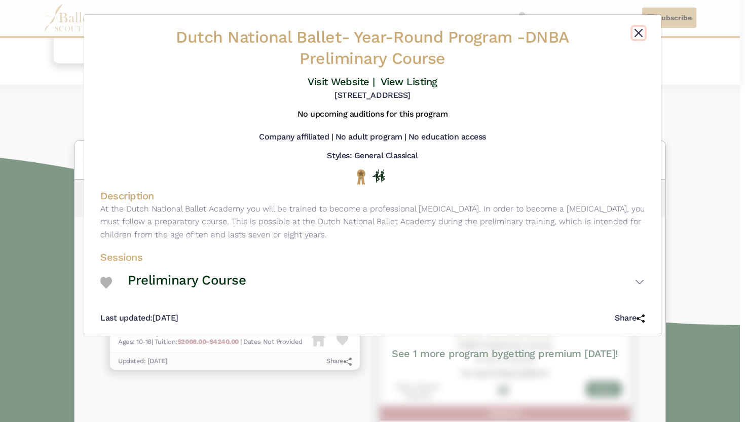
click at [636, 35] on button "Close" at bounding box center [639, 33] width 12 height 12
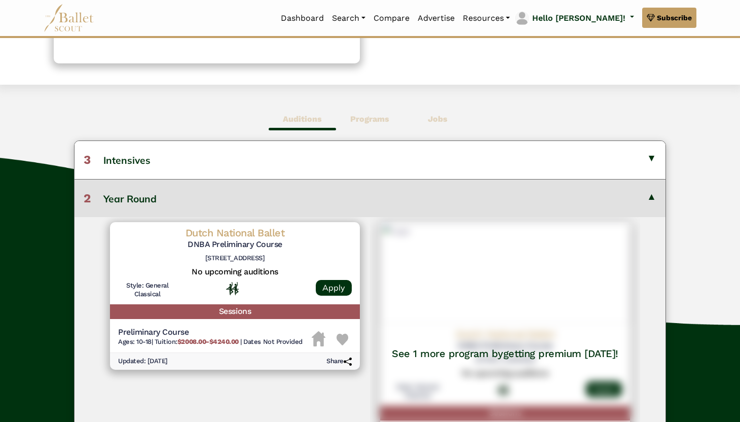
scroll to position [0, 0]
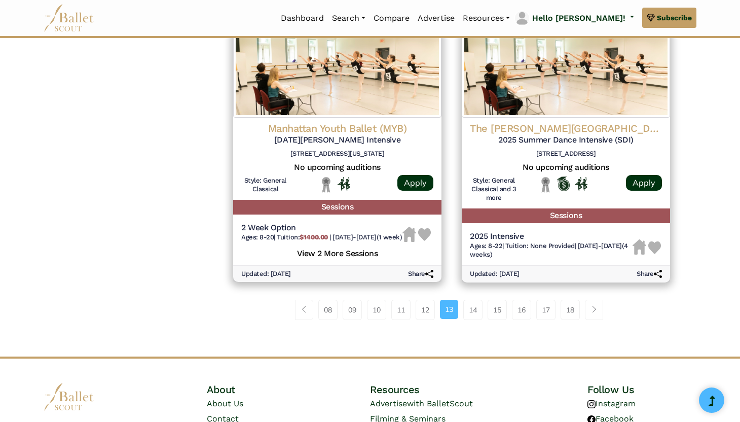
scroll to position [1344, 0]
